Goal: Information Seeking & Learning: Learn about a topic

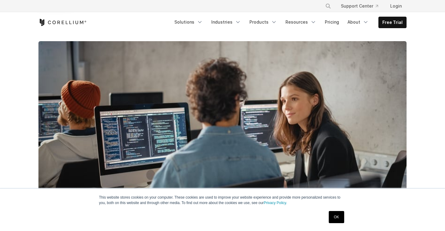
click at [338, 220] on link "OK" at bounding box center [336, 217] width 15 height 12
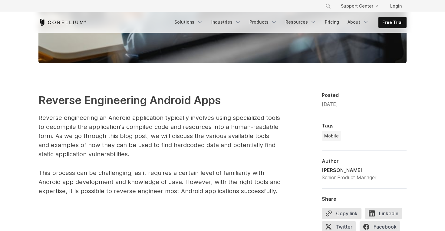
scroll to position [303, 0]
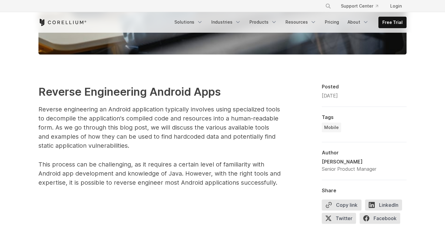
click at [50, 90] on strong "Reverse Engineering Android Apps" at bounding box center [129, 91] width 182 height 13
click at [62, 122] on p "Reverse engineering an Android application typically involves using specialized…" at bounding box center [159, 127] width 242 height 45
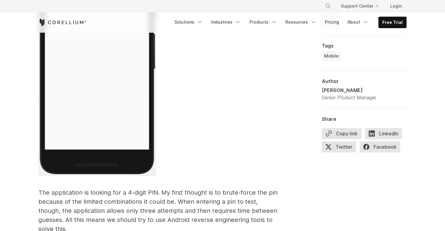
scroll to position [1333, 0]
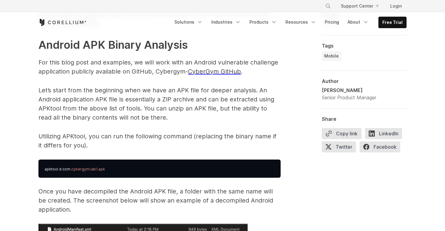
scroll to position [872, 0]
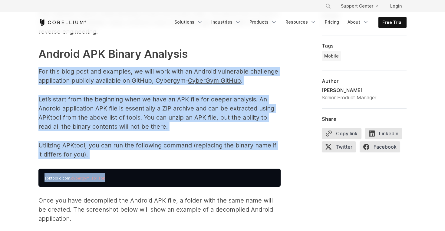
drag, startPoint x: 108, startPoint y: 178, endPoint x: 31, endPoint y: 71, distance: 131.5
copy span "For this blog post and examples, we will work with an Android vulnerable challe…"
